Goal: Task Accomplishment & Management: Manage account settings

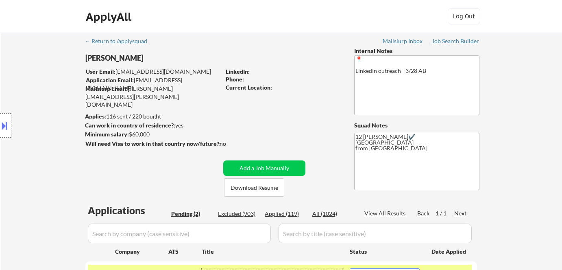
select select ""pending""
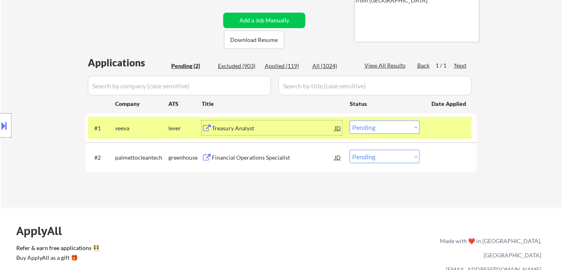
click at [381, 124] on select "Choose an option... Pending Applied Excluded (Questions) Excluded (Expired) Exc…" at bounding box center [385, 126] width 70 height 13
click at [350, 120] on select "Choose an option... Pending Applied Excluded (Questions) Excluded (Expired) Exc…" at bounding box center [385, 126] width 70 height 13
click at [267, 159] on div "Financial Operations Specialist" at bounding box center [273, 157] width 123 height 8
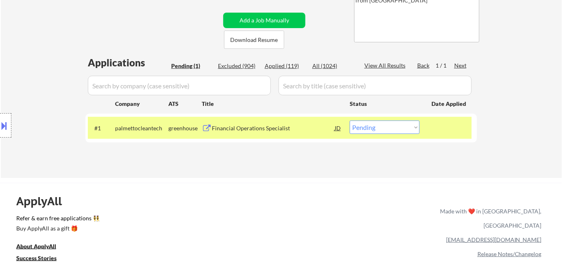
click at [392, 126] on select "Choose an option... Pending Applied Excluded (Questions) Excluded (Expired) Exc…" at bounding box center [385, 126] width 70 height 13
select select ""excluded__bad_match_""
click at [350, 120] on select "Choose an option... Pending Applied Excluded (Questions) Excluded (Expired) Exc…" at bounding box center [385, 126] width 70 height 13
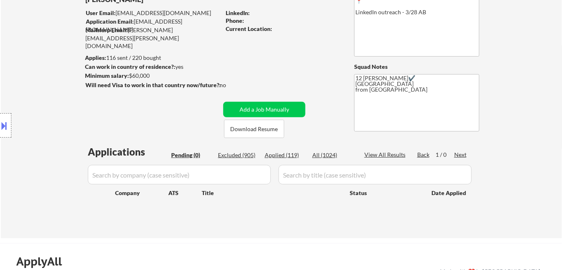
scroll to position [37, 0]
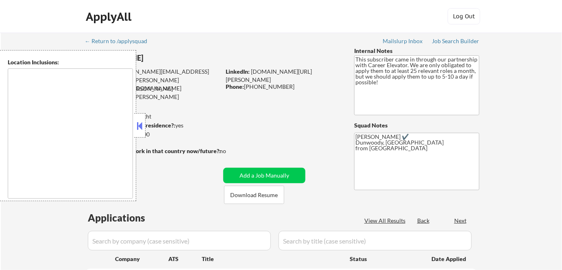
type textarea "Pensacola, FL Gulf Breeze, FL Ferry Pass, FL Brent, FL Ensley, FL Bellview, FL …"
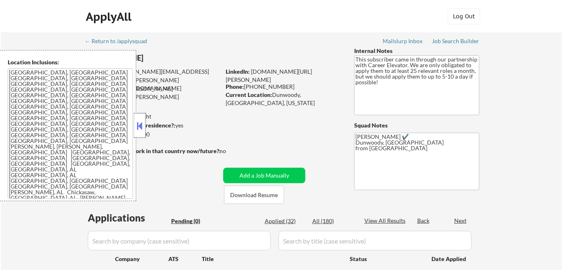
click at [139, 118] on div at bounding box center [139, 125] width 11 height 24
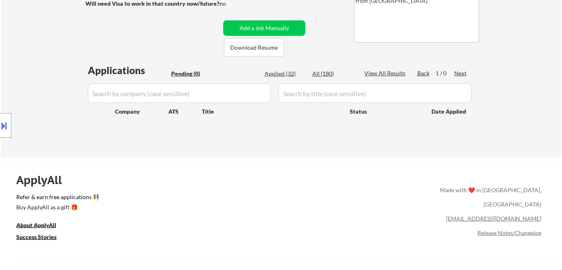
scroll to position [148, 0]
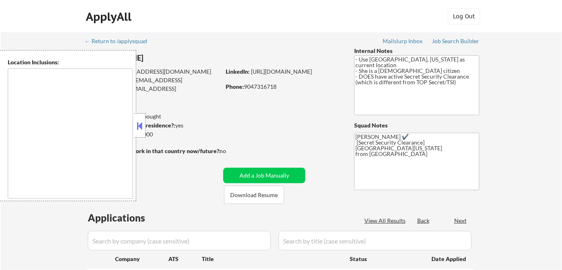
select select ""pending""
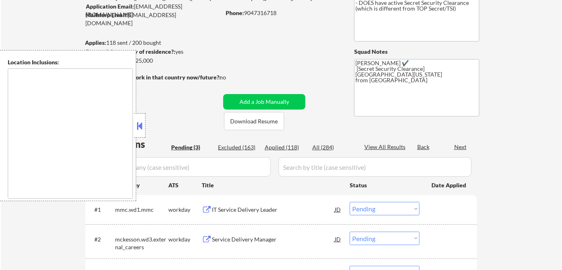
type textarea "Dallas, TX University Park, TX Highland Park, TX Irving, TX Mesquite, TX Garlan…"
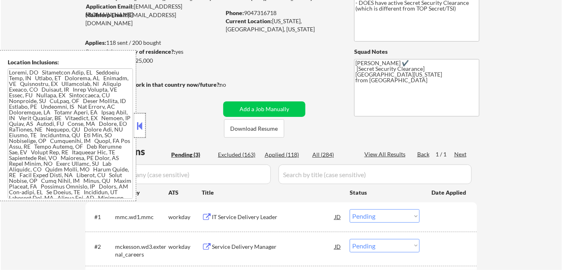
click at [141, 119] on div at bounding box center [139, 125] width 11 height 24
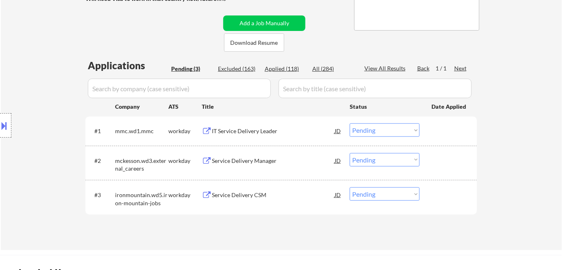
scroll to position [148, 0]
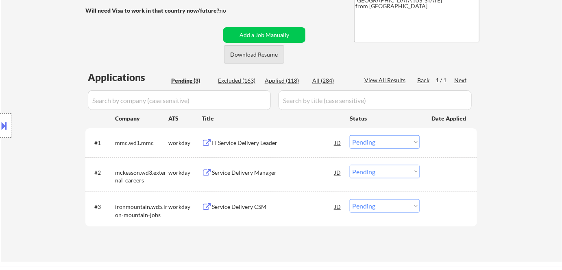
click at [257, 56] on button "Download Resume" at bounding box center [254, 54] width 60 height 18
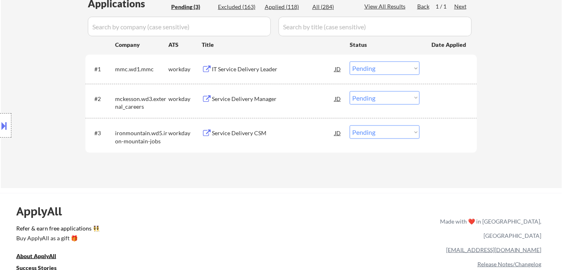
scroll to position [222, 0]
click at [234, 68] on div "IT Service Delivery Leader" at bounding box center [273, 69] width 123 height 8
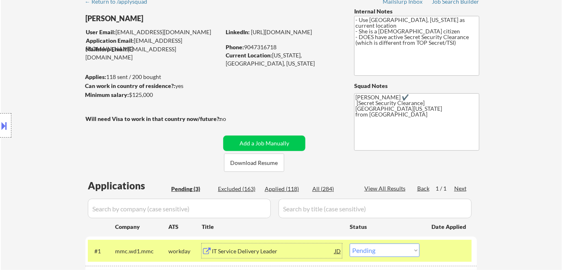
scroll to position [0, 0]
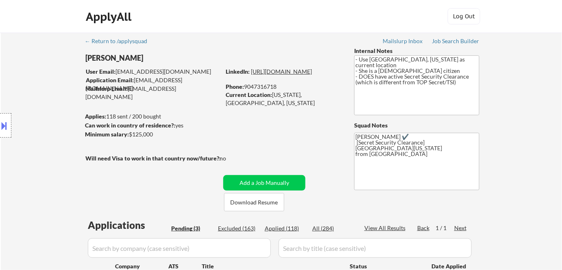
click at [275, 75] on link "https://linkedin.com/in/dellysherwood" at bounding box center [281, 71] width 61 height 7
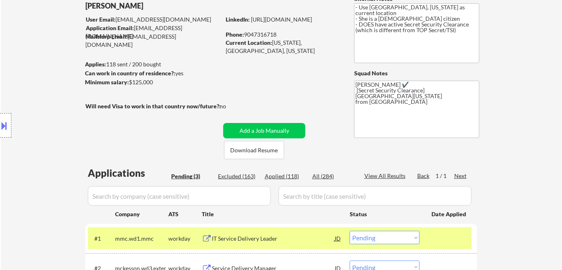
scroll to position [148, 0]
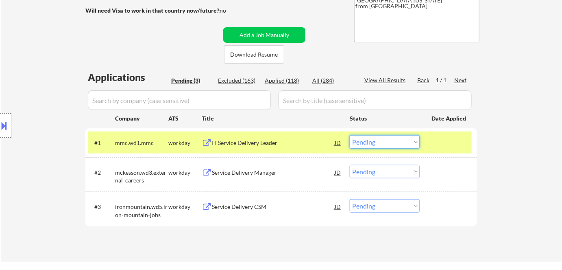
click at [378, 141] on select "Choose an option... Pending Applied Excluded (Questions) Excluded (Expired) Exc…" at bounding box center [385, 141] width 70 height 13
click at [350, 135] on select "Choose an option... Pending Applied Excluded (Questions) Excluded (Expired) Exc…" at bounding box center [385, 141] width 70 height 13
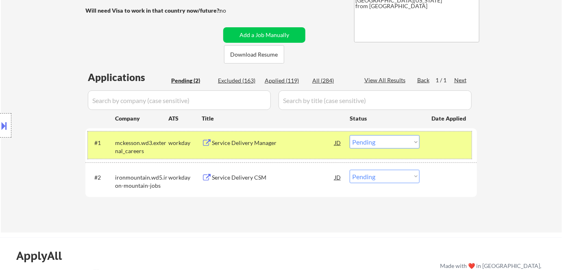
click at [253, 151] on div "#1 mckesson.wd3.external_careers workday Service Delivery Manager JD Choose an …" at bounding box center [280, 144] width 384 height 27
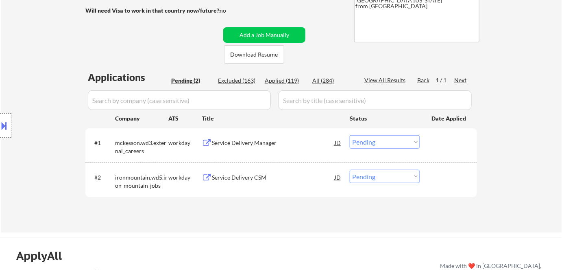
click at [250, 146] on div "Service Delivery Manager" at bounding box center [273, 142] width 123 height 15
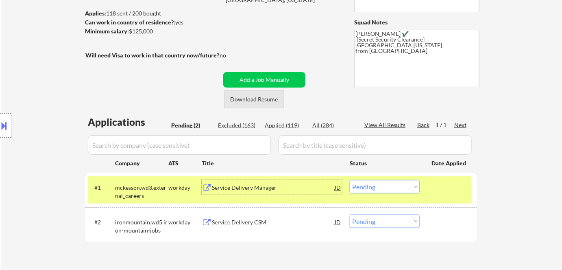
scroll to position [185, 0]
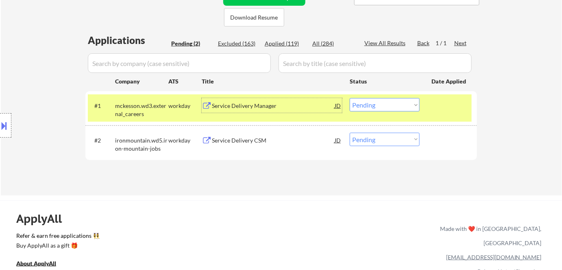
click at [379, 107] on select "Choose an option... Pending Applied Excluded (Questions) Excluded (Expired) Exc…" at bounding box center [385, 104] width 70 height 13
click at [350, 98] on select "Choose an option... Pending Applied Excluded (Questions) Excluded (Expired) Exc…" at bounding box center [385, 104] width 70 height 13
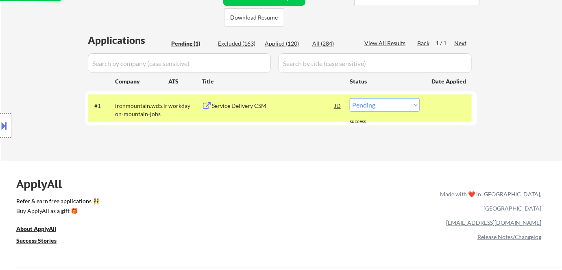
click at [237, 105] on div "Service Delivery CSM" at bounding box center [273, 106] width 123 height 8
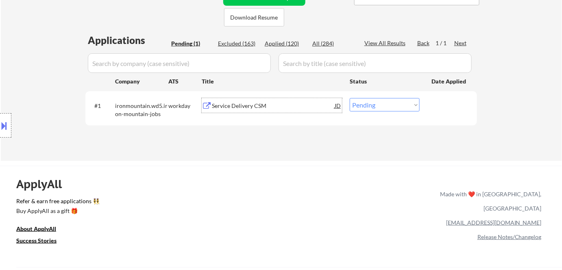
click at [365, 105] on select "Choose an option... Pending Applied Excluded (Questions) Excluded (Expired) Exc…" at bounding box center [385, 104] width 70 height 13
select select ""excluded__bad_match_""
click at [350, 98] on select "Choose an option... Pending Applied Excluded (Questions) Excluded (Expired) Exc…" at bounding box center [385, 104] width 70 height 13
click at [281, 44] on div "Applied (120)" at bounding box center [285, 43] width 41 height 8
click at [279, 38] on div "Applications Pending (1) Excluded (163) Applied (120) All (284) View All Result…" at bounding box center [281, 89] width 392 height 112
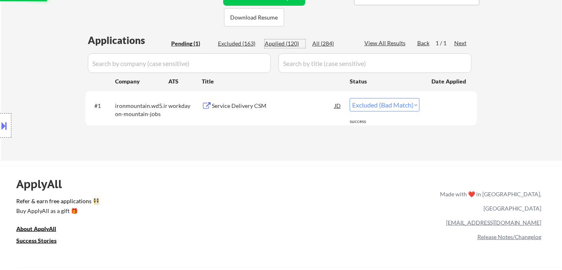
select select ""applied""
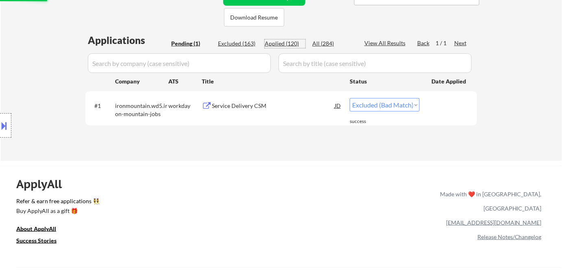
select select ""applied""
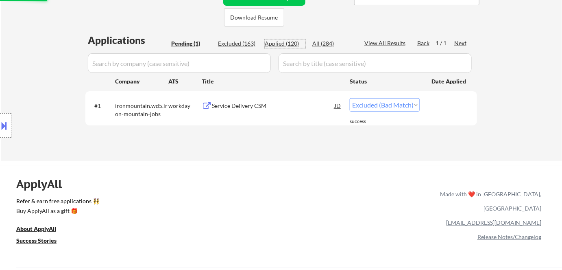
select select ""applied""
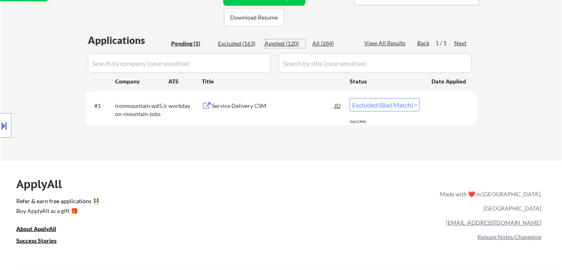
select select ""applied""
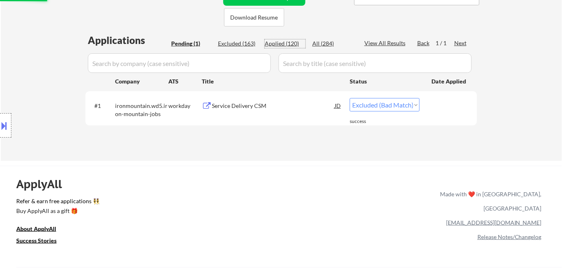
select select ""applied""
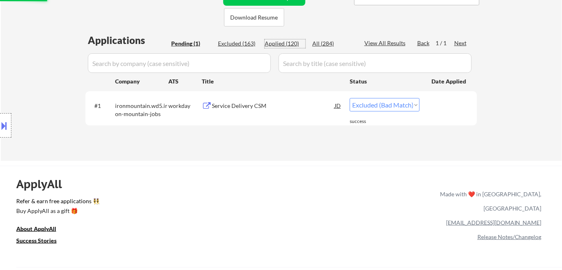
select select ""applied""
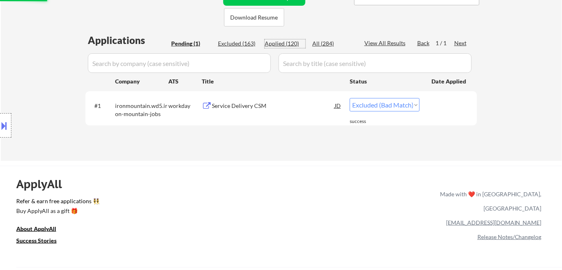
select select ""applied""
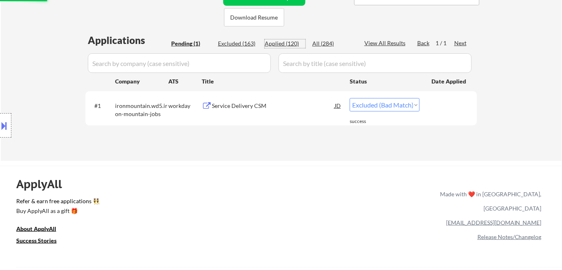
select select ""applied""
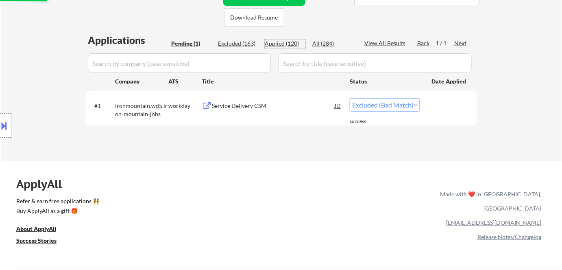
select select ""applied""
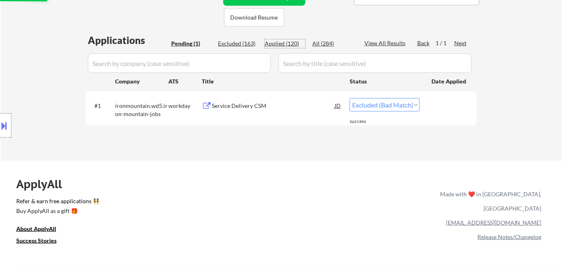
select select ""applied""
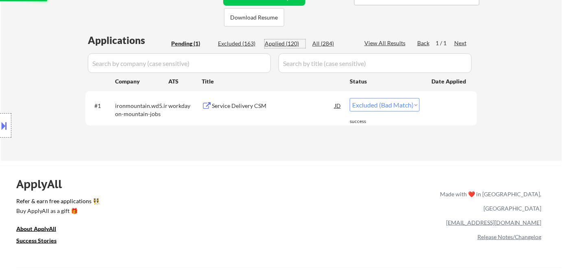
select select ""applied""
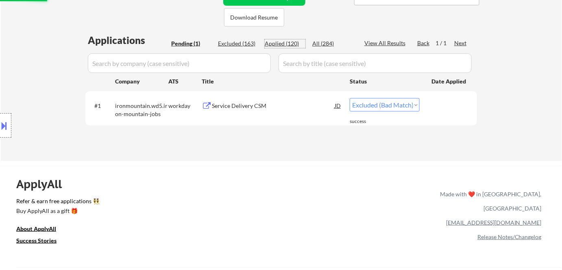
select select ""applied""
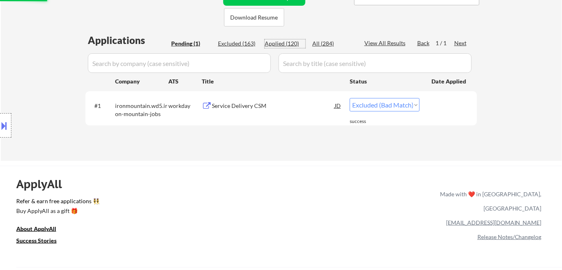
select select ""applied""
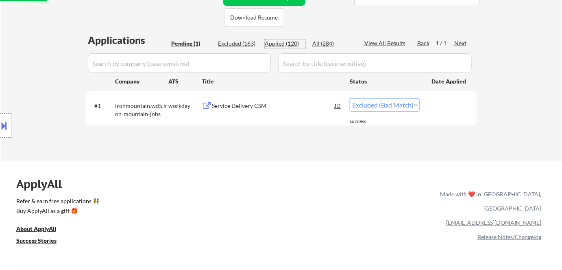
select select ""applied""
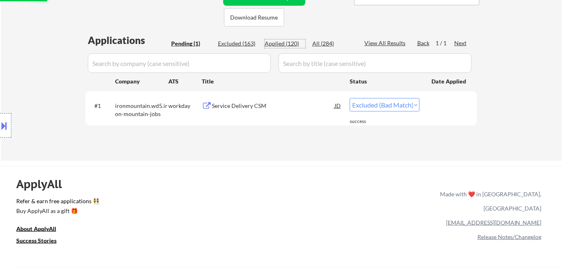
select select ""applied""
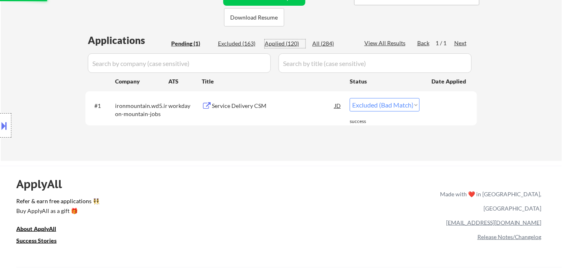
select select ""applied""
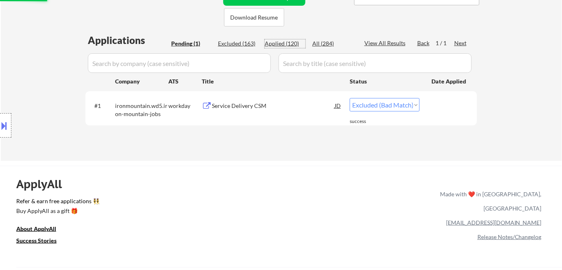
select select ""applied""
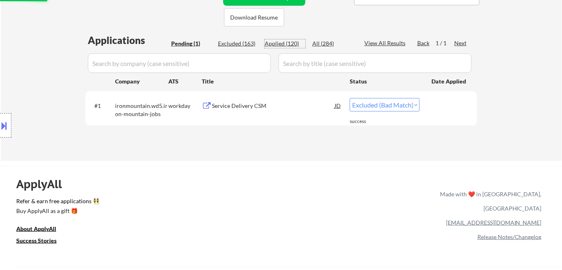
select select ""applied""
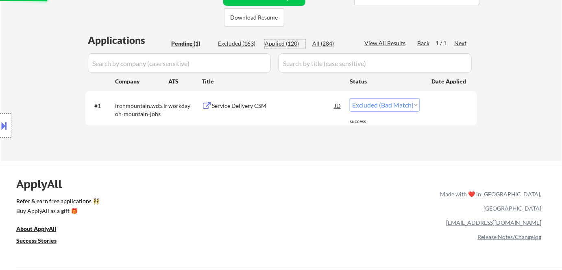
select select ""applied""
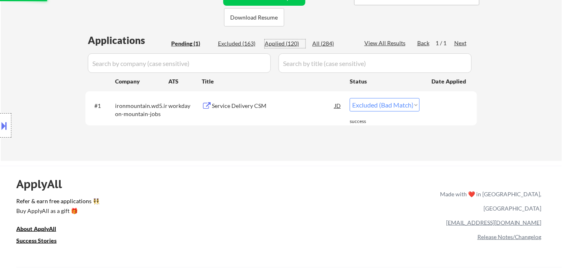
select select ""applied""
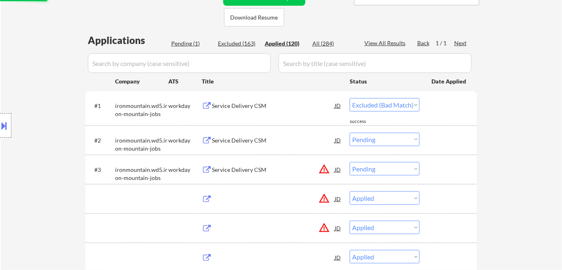
select select ""applied""
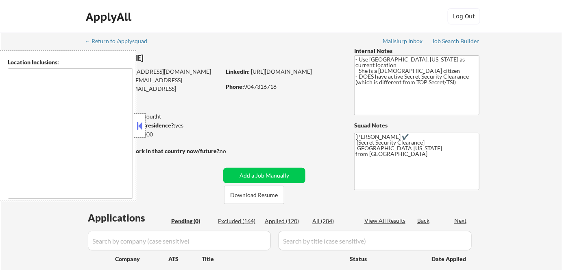
type textarea "[GEOGRAPHIC_DATA], [GEOGRAPHIC_DATA] [GEOGRAPHIC_DATA], [GEOGRAPHIC_DATA] [GEOG…"
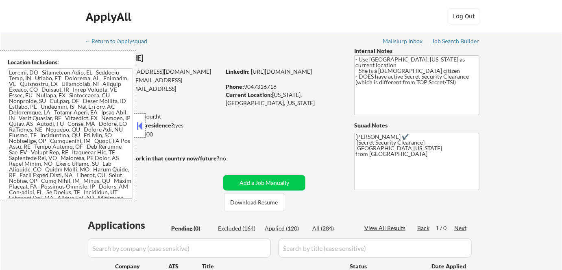
click at [138, 127] on button at bounding box center [139, 126] width 9 height 12
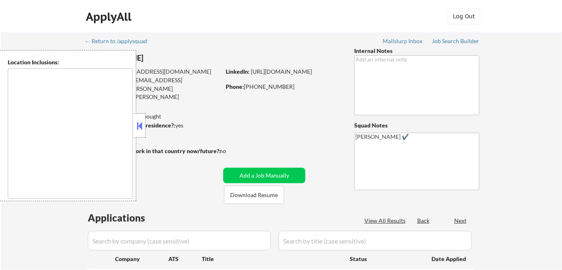
select select ""pending""
type textarea "[GEOGRAPHIC_DATA], [GEOGRAPHIC_DATA] [GEOGRAPHIC_DATA], [GEOGRAPHIC_DATA] [GEOG…"
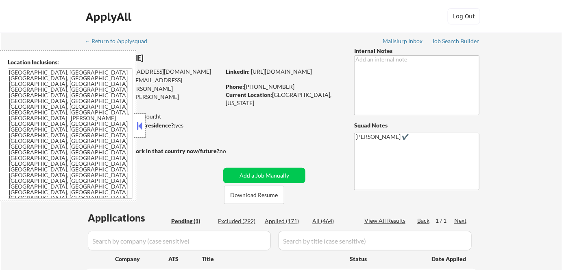
click at [140, 125] on button at bounding box center [139, 126] width 9 height 12
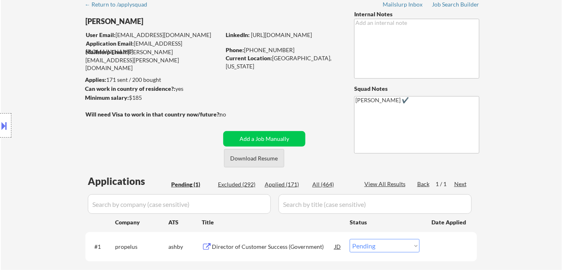
scroll to position [111, 0]
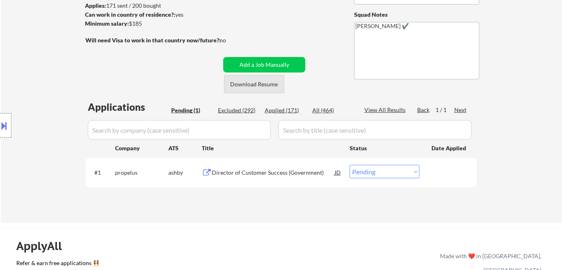
click at [261, 83] on button "Download Resume" at bounding box center [254, 84] width 60 height 18
click at [265, 172] on div "Director of Customer Success (Government)" at bounding box center [273, 172] width 123 height 8
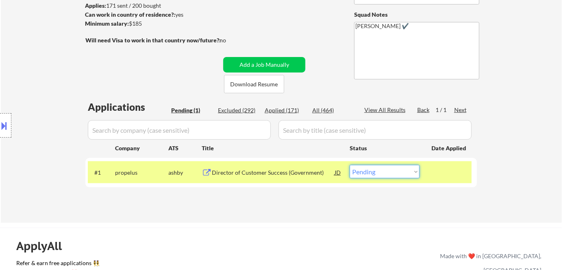
click at [368, 175] on select "Choose an option... Pending Applied Excluded (Questions) Excluded (Expired) Exc…" at bounding box center [385, 171] width 70 height 13
select select ""excluded__salary_""
click at [350, 165] on select "Choose an option... Pending Applied Excluded (Questions) Excluded (Expired) Exc…" at bounding box center [385, 171] width 70 height 13
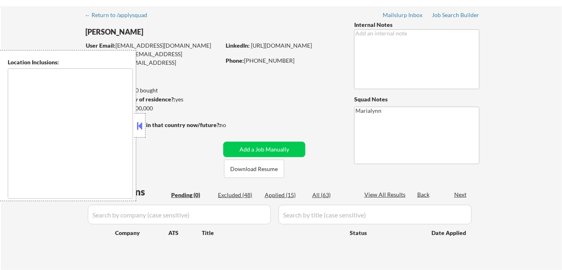
scroll to position [37, 0]
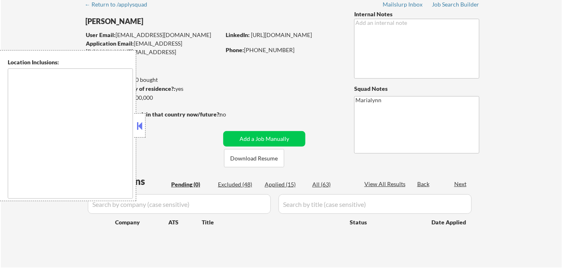
type textarea "[GEOGRAPHIC_DATA], [GEOGRAPHIC_DATA] [GEOGRAPHIC_DATA], [GEOGRAPHIC_DATA] [GEOG…"
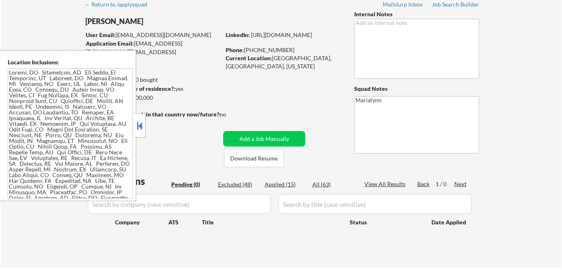
click at [136, 119] on div at bounding box center [139, 125] width 11 height 24
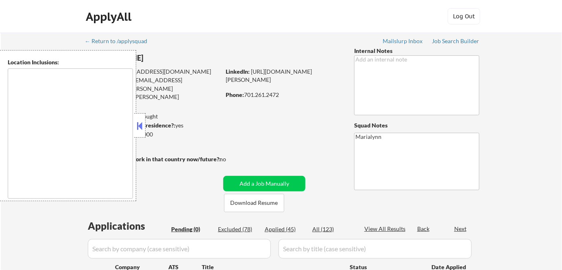
type textarea "Fargo, ND Moorhead, [GEOGRAPHIC_DATA] [GEOGRAPHIC_DATA], [GEOGRAPHIC_DATA] [GEO…"
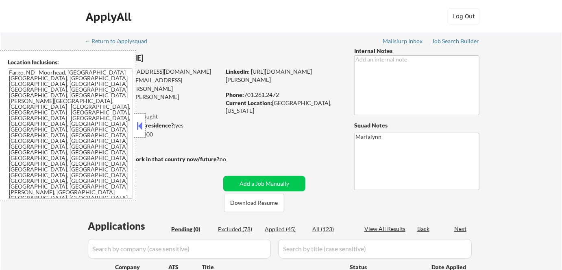
click at [138, 122] on button at bounding box center [139, 126] width 9 height 12
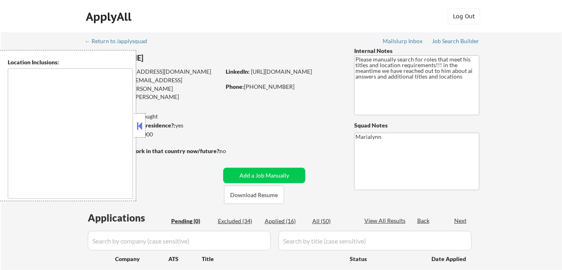
type textarea "[GEOGRAPHIC_DATA], [GEOGRAPHIC_DATA] [GEOGRAPHIC_DATA], [GEOGRAPHIC_DATA] [GEOG…"
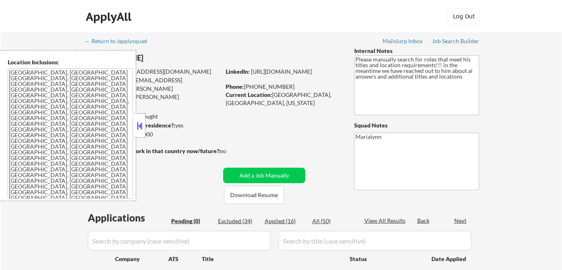
click at [141, 124] on button at bounding box center [139, 126] width 9 height 12
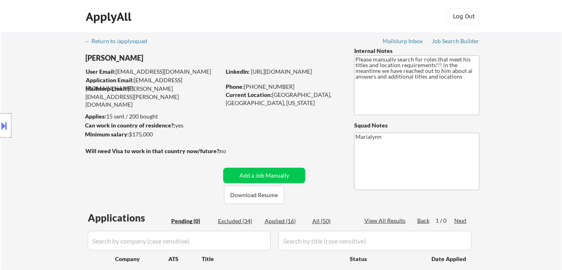
scroll to position [74, 0]
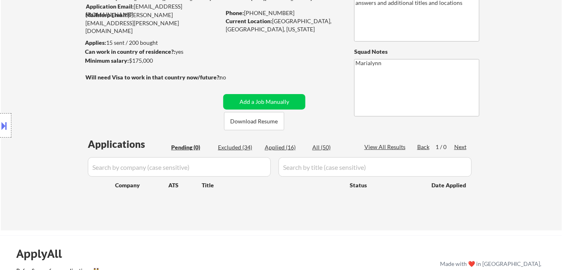
click at [301, 170] on input "input" at bounding box center [375, 167] width 193 height 20
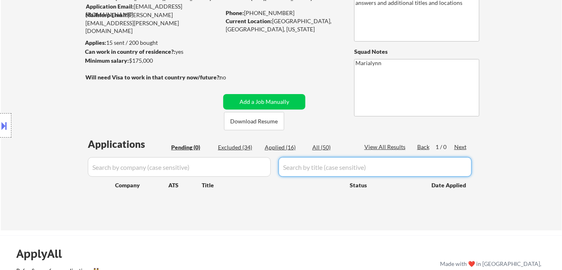
paste input "Manager, Marketing Operations"
type input "Manager, Marketing Operations"
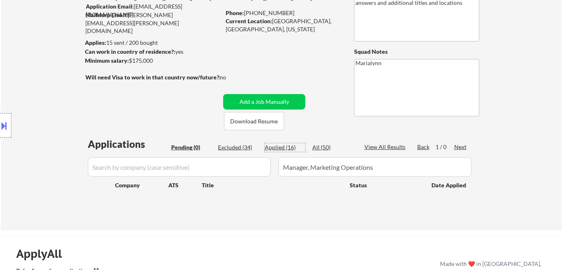
click at [284, 146] on div "Applied (16)" at bounding box center [285, 147] width 41 height 8
select select ""applied""
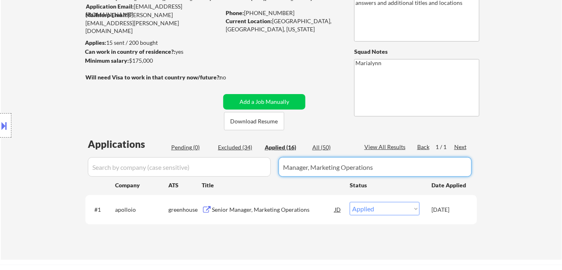
drag, startPoint x: 398, startPoint y: 165, endPoint x: 193, endPoint y: 155, distance: 205.2
click at [196, 160] on div at bounding box center [281, 167] width 392 height 20
select select ""applied""
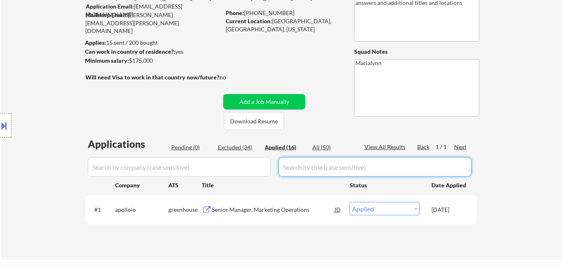
select select ""applied""
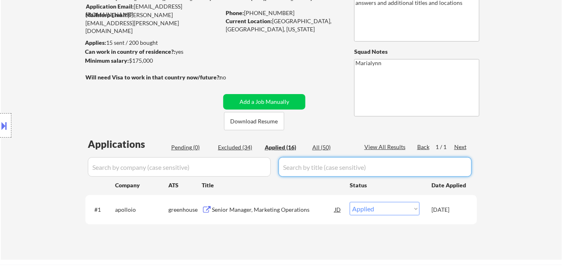
select select ""applied""
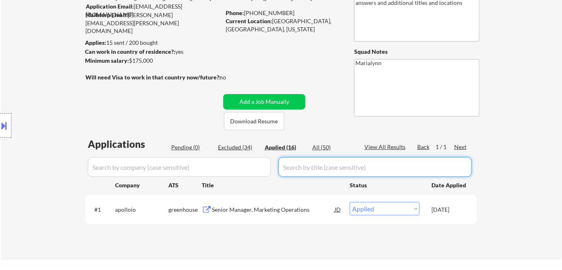
select select ""applied""
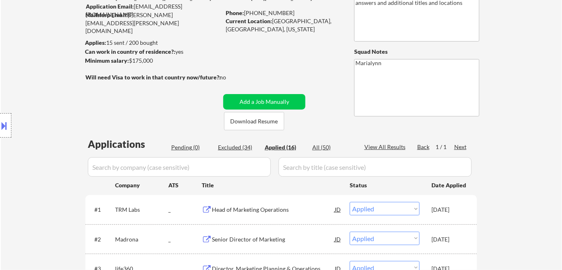
click at [6, 124] on button at bounding box center [4, 125] width 9 height 13
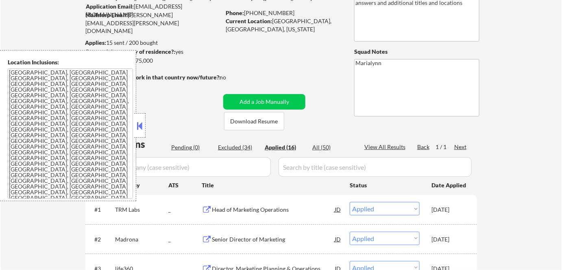
click at [135, 123] on button at bounding box center [139, 126] width 9 height 12
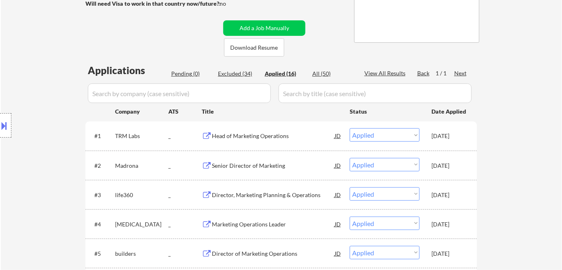
scroll to position [148, 0]
click at [3, 126] on button at bounding box center [4, 125] width 9 height 13
